Goal: Task Accomplishment & Management: Use online tool/utility

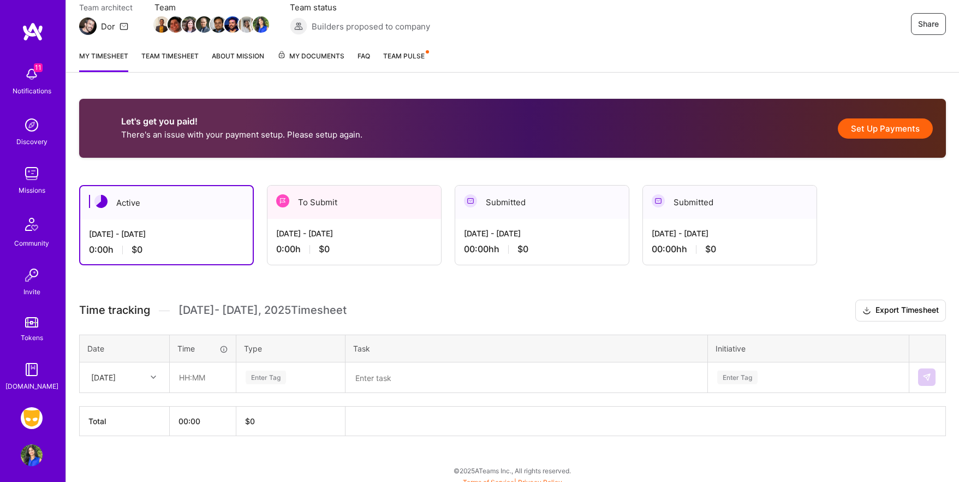
scroll to position [106, 0]
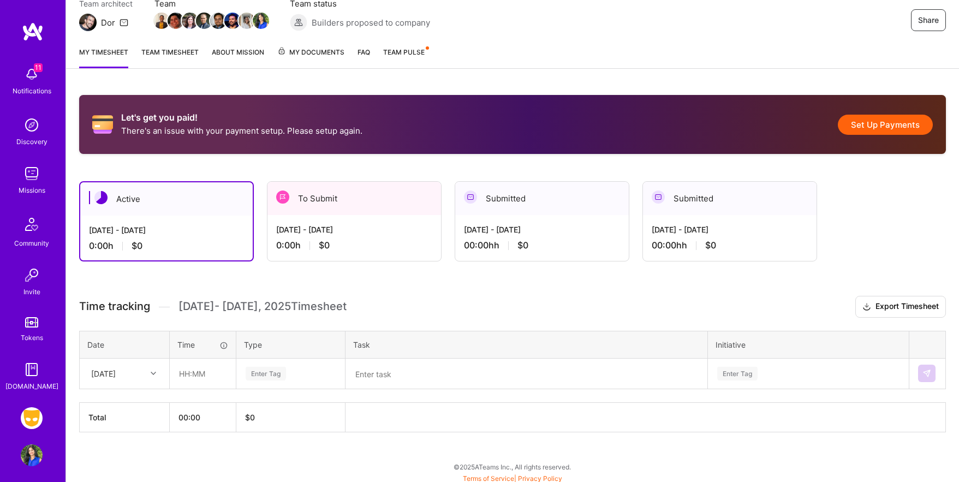
click at [407, 243] on div "0:00 h $0" at bounding box center [354, 245] width 156 height 11
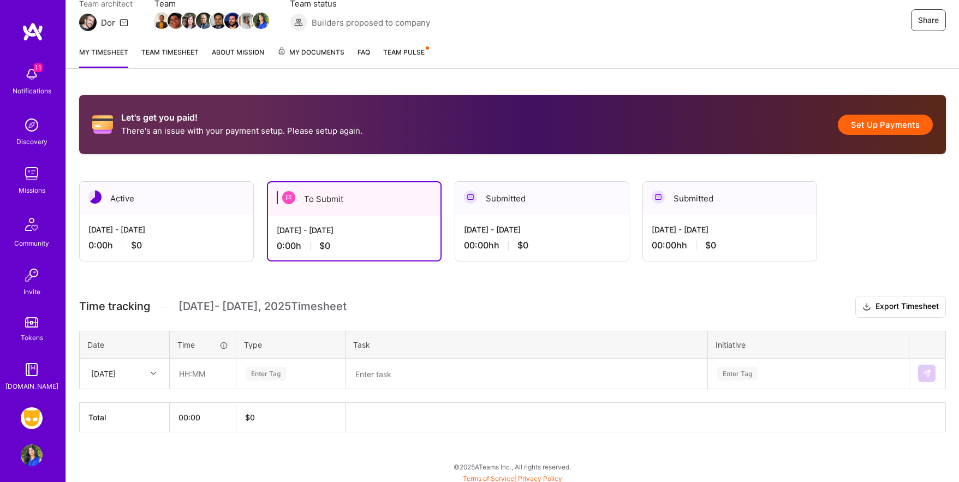
click at [889, 127] on button "Set Up Payments" at bounding box center [885, 125] width 95 height 20
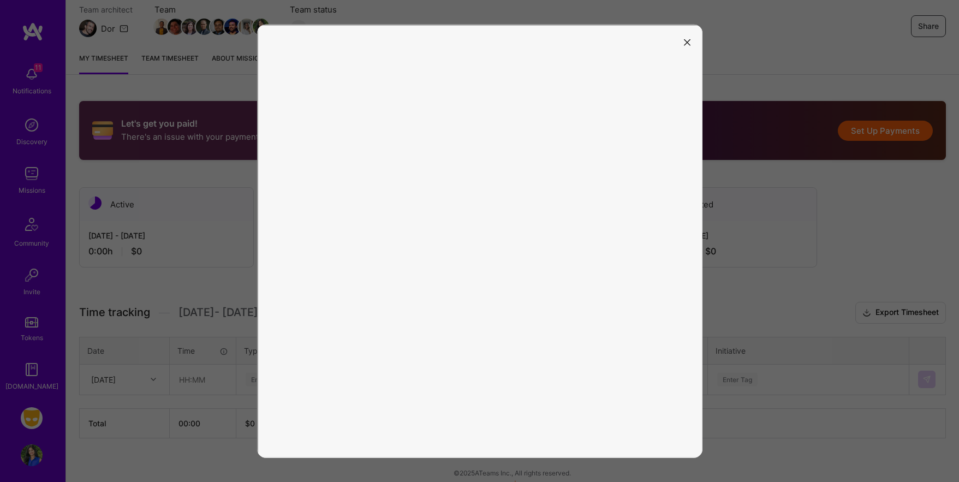
scroll to position [109, 0]
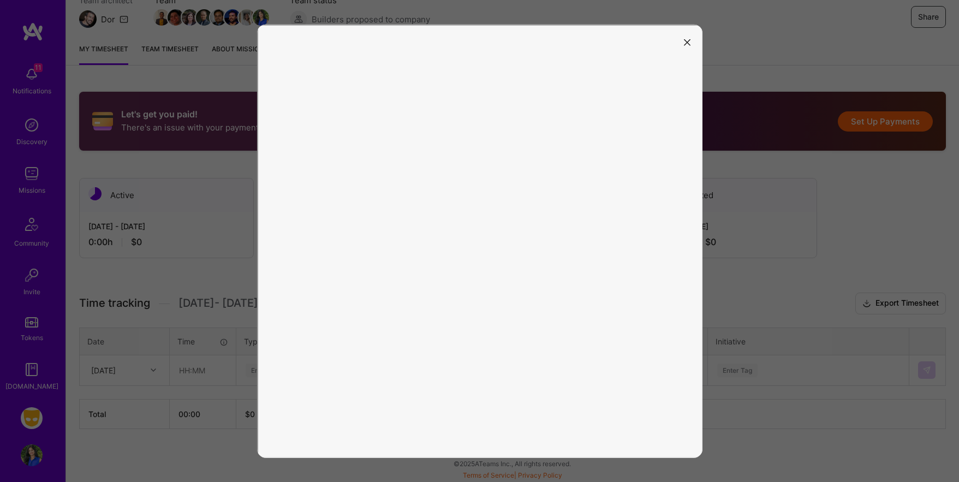
click at [685, 37] on button "modal" at bounding box center [686, 42] width 13 height 18
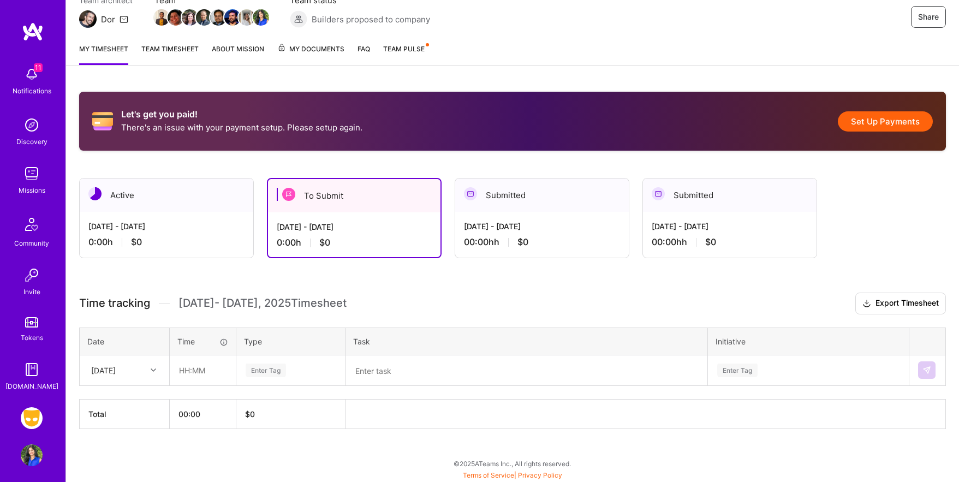
click at [138, 369] on div "[DATE]" at bounding box center [116, 370] width 61 height 18
click at [116, 417] on div "[DATE]" at bounding box center [124, 420] width 88 height 20
click at [196, 369] on input "text" at bounding box center [202, 370] width 65 height 29
type input "08:00"
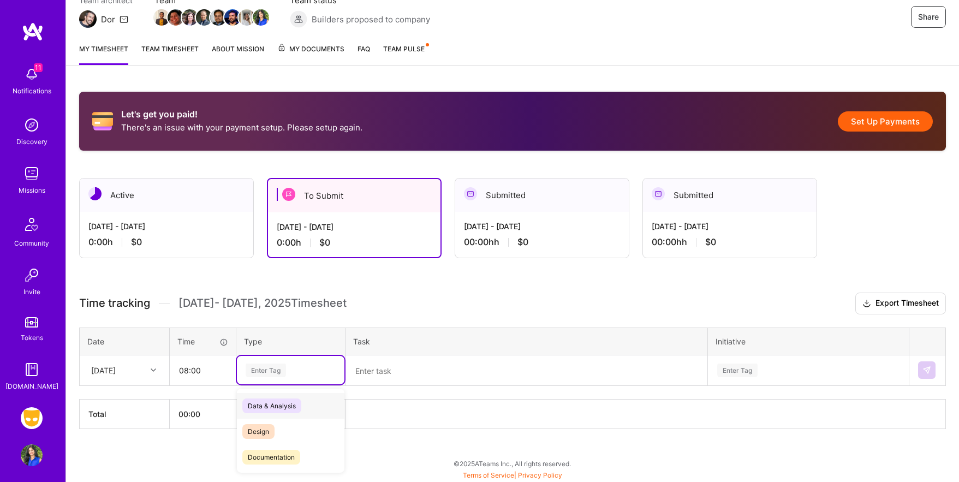
click at [263, 382] on div "Enter Tag" at bounding box center [290, 370] width 107 height 28
click at [272, 403] on span "Data & Analysis" at bounding box center [271, 405] width 59 height 15
click at [387, 371] on textarea at bounding box center [526, 370] width 360 height 28
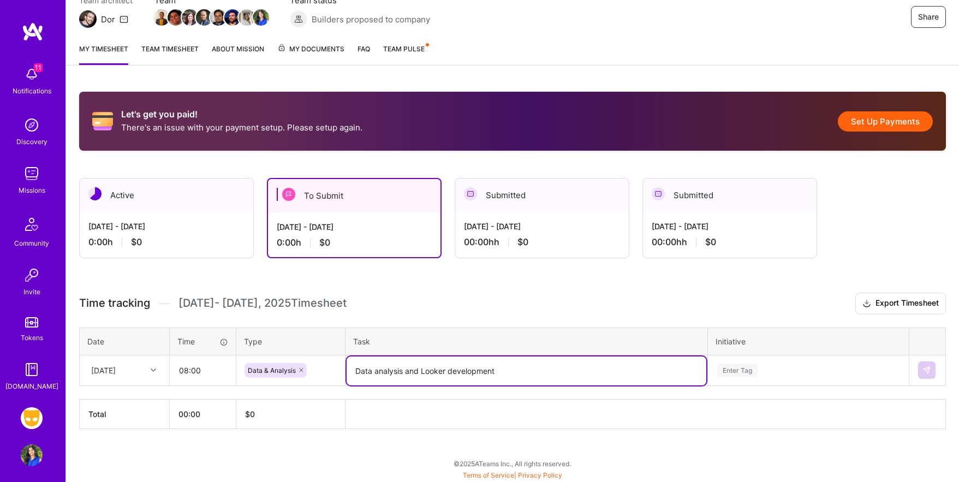
type textarea "Data analysis and Looker development"
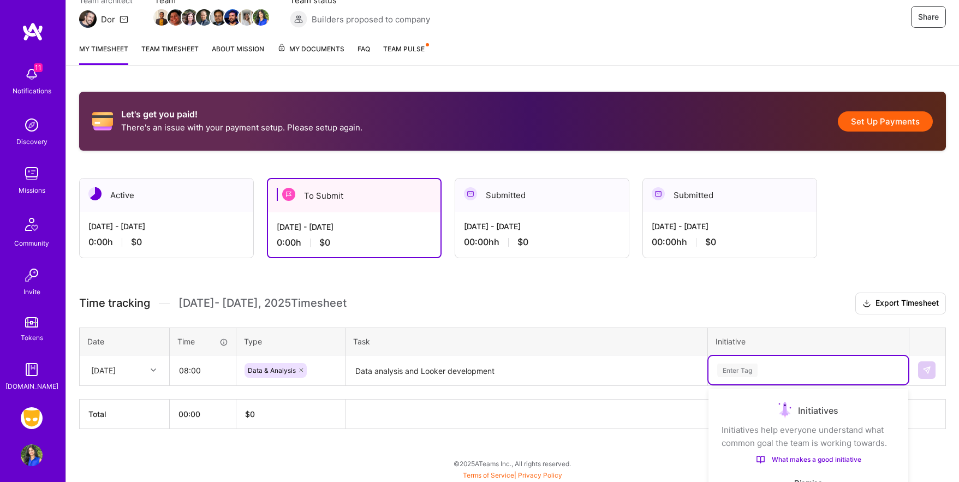
click at [739, 376] on div "option Finance Data focused, 1 of 59. 59 results available. Use Up and Down to …" at bounding box center [808, 370] width 200 height 28
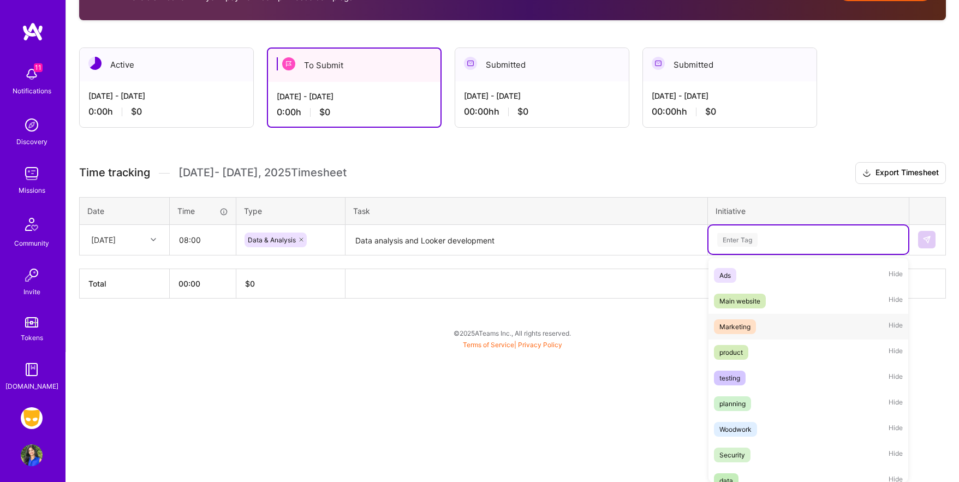
scroll to position [489, 0]
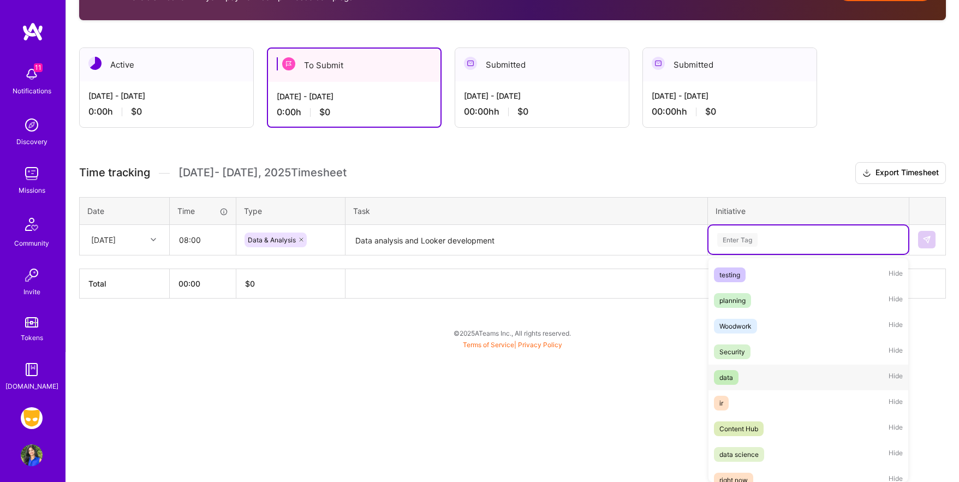
click at [738, 378] on span "data" at bounding box center [726, 377] width 25 height 15
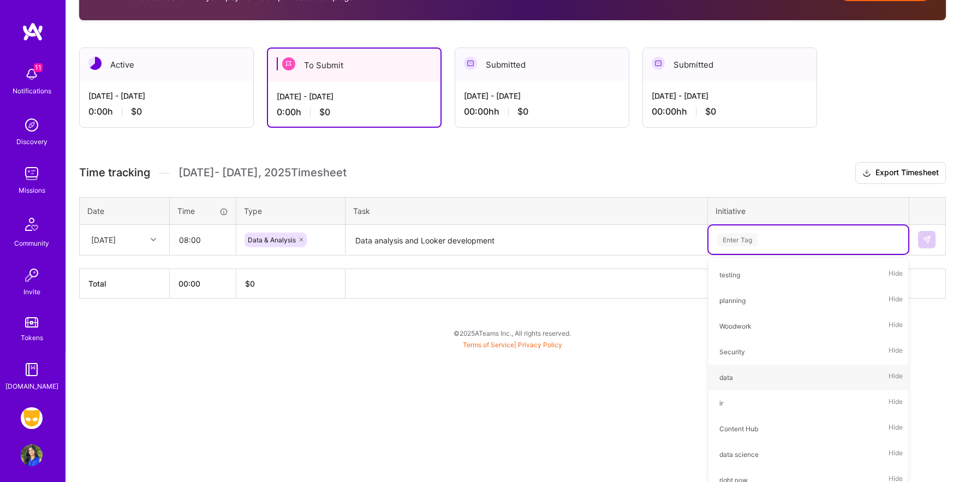
scroll to position [109, 0]
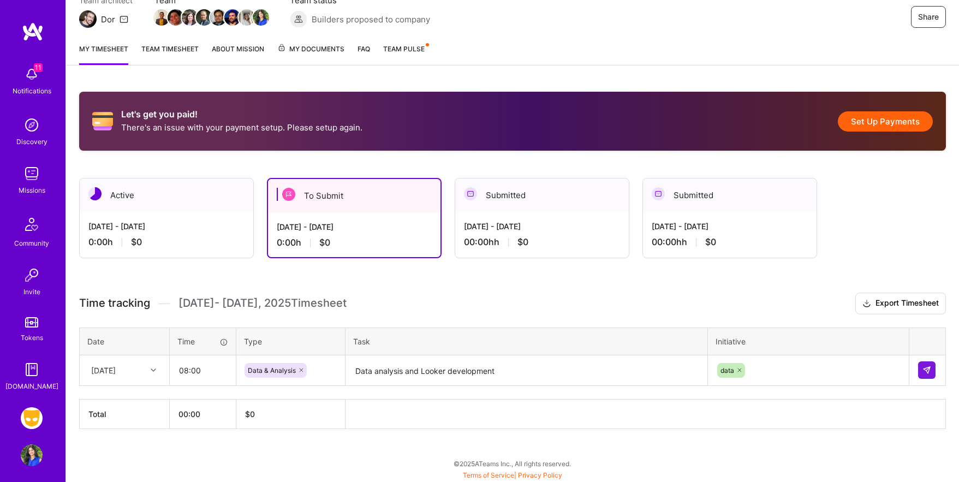
click at [787, 284] on div "Let's get you paid! There's an issue with your payment setup. Please setup agai…" at bounding box center [512, 281] width 893 height 404
click at [924, 372] on img at bounding box center [926, 370] width 9 height 9
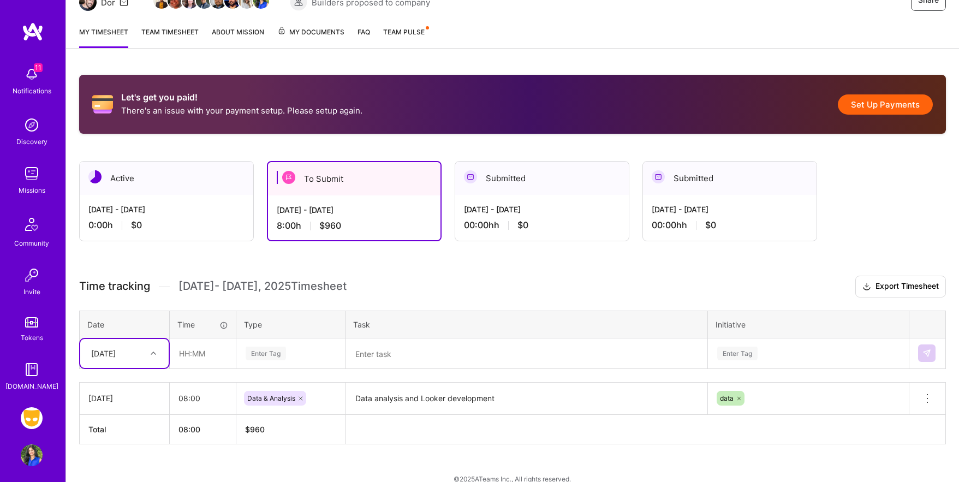
scroll to position [141, 0]
